Goal: Task Accomplishment & Management: Use online tool/utility

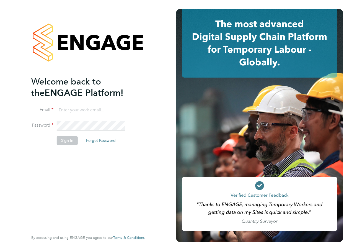
type input "[PERSON_NAME][EMAIL_ADDRESS][PERSON_NAME][PERSON_NAME][DOMAIN_NAME]"
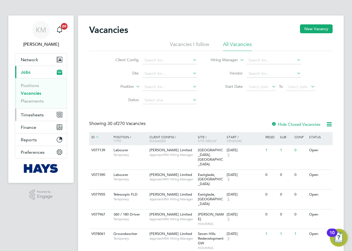
click at [29, 115] on span "Timesheets" at bounding box center [32, 114] width 23 height 5
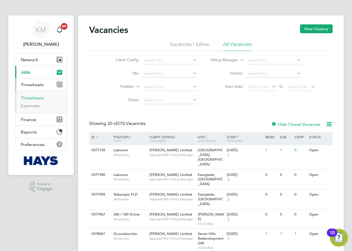
click at [30, 97] on link "Timesheets" at bounding box center [32, 97] width 23 height 5
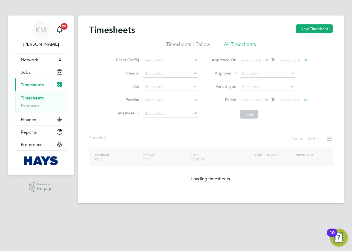
drag, startPoint x: 237, startPoint y: 73, endPoint x: 231, endPoint y: 76, distance: 6.1
click at [233, 73] on icon at bounding box center [233, 71] width 0 height 5
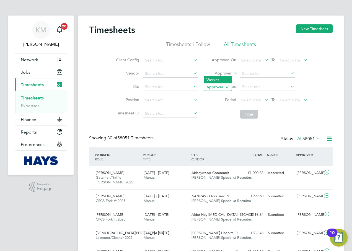
click at [221, 78] on li "Worker" at bounding box center [217, 79] width 27 height 7
click at [246, 73] on input at bounding box center [267, 74] width 55 height 8
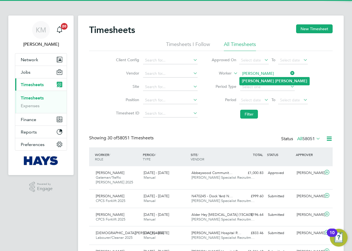
click at [275, 80] on b "Rayner" at bounding box center [291, 81] width 32 height 5
type input "Dan Rayner"
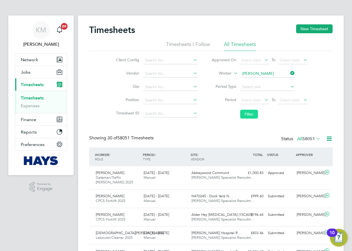
click at [250, 113] on button "Filter" at bounding box center [249, 114] width 18 height 9
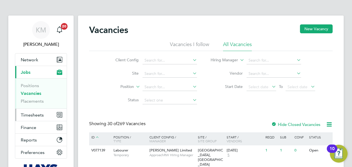
click at [33, 115] on span "Timesheets" at bounding box center [32, 114] width 23 height 5
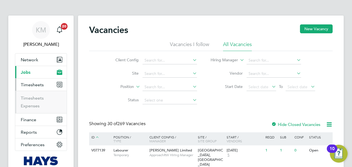
click at [30, 82] on span "Timesheets" at bounding box center [32, 84] width 23 height 5
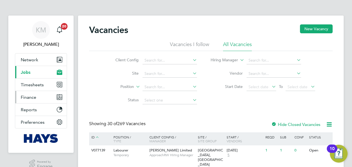
click at [30, 98] on span "Finance" at bounding box center [29, 96] width 16 height 5
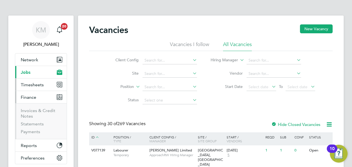
click at [30, 84] on span "Timesheets" at bounding box center [32, 84] width 23 height 5
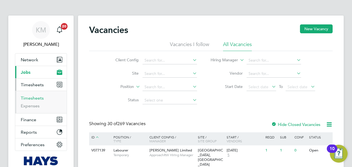
click at [30, 95] on ul "Timesheets Expenses" at bounding box center [41, 102] width 52 height 22
click at [31, 97] on link "Timesheets" at bounding box center [32, 97] width 23 height 5
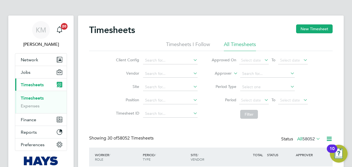
click at [233, 72] on icon at bounding box center [233, 71] width 0 height 5
drag, startPoint x: 222, startPoint y: 79, endPoint x: 236, endPoint y: 76, distance: 15.0
click at [222, 79] on li "Worker" at bounding box center [218, 79] width 27 height 7
click at [248, 74] on input at bounding box center [267, 74] width 55 height 8
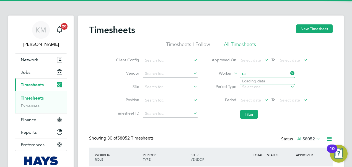
type input "r"
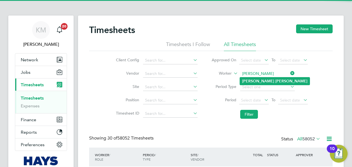
click at [246, 79] on b "Dan" at bounding box center [258, 81] width 32 height 5
type input "Dan Rayner"
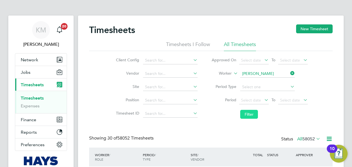
click at [246, 113] on button "Filter" at bounding box center [249, 114] width 18 height 9
